Goal: Navigation & Orientation: Find specific page/section

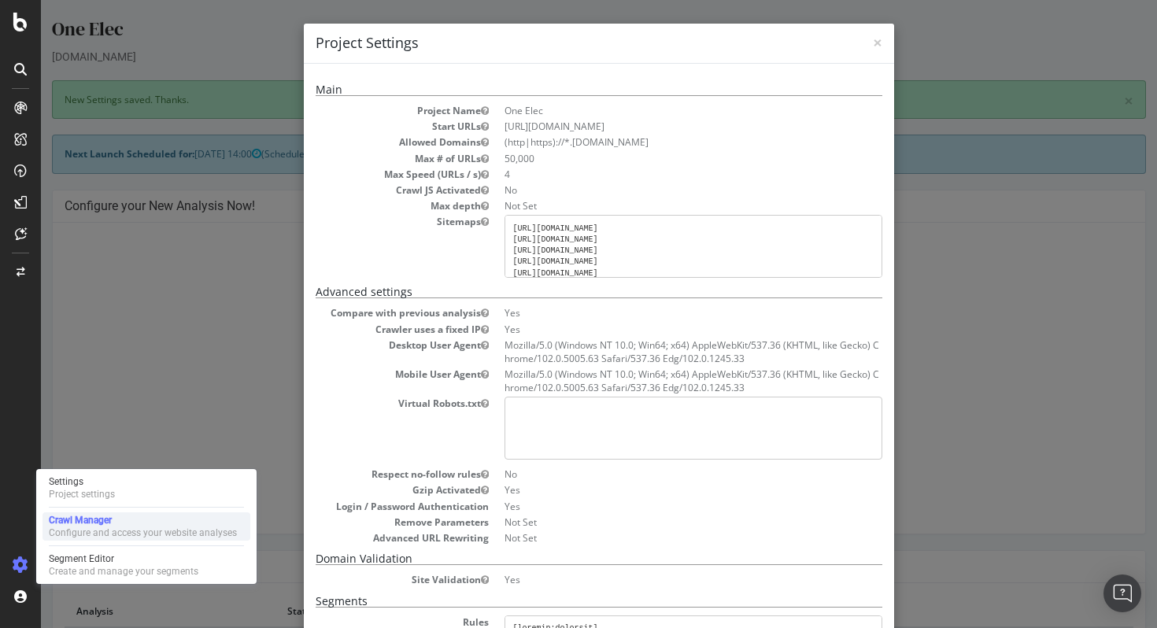
scroll to position [133, 0]
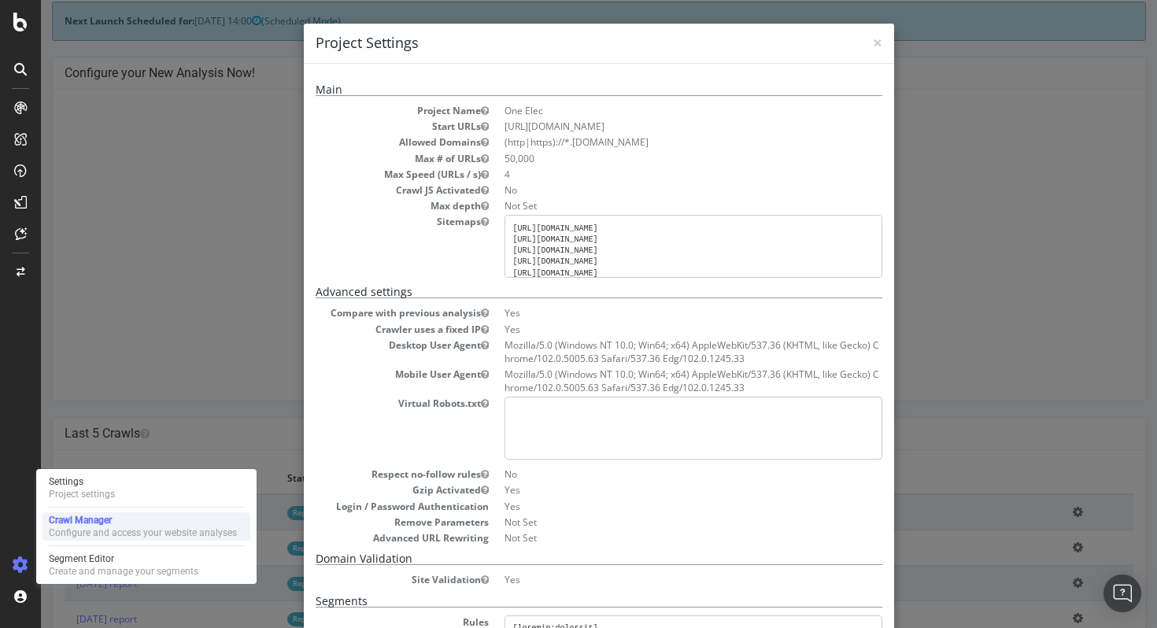
click at [111, 531] on div "Configure and access your website analyses" at bounding box center [143, 532] width 188 height 13
click at [111, 523] on div "Crawl Manager" at bounding box center [143, 520] width 188 height 13
click at [153, 305] on div "× Close Project Settings Main Project Name One Elec Start URLs https://www.one-…" at bounding box center [599, 314] width 1116 height 628
